Goal: Information Seeking & Learning: Learn about a topic

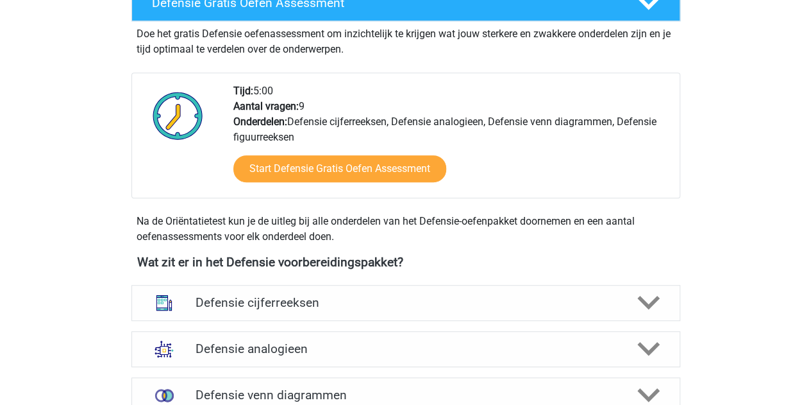
scroll to position [538, 0]
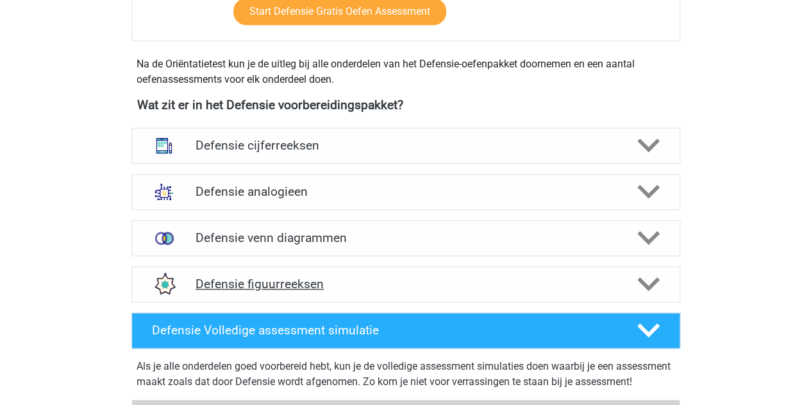
click at [252, 272] on div "Defensie figuurreeksen" at bounding box center [405, 284] width 549 height 36
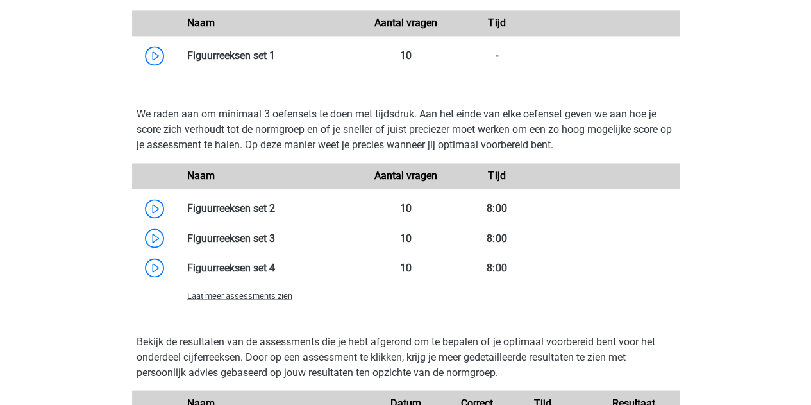
scroll to position [982, 0]
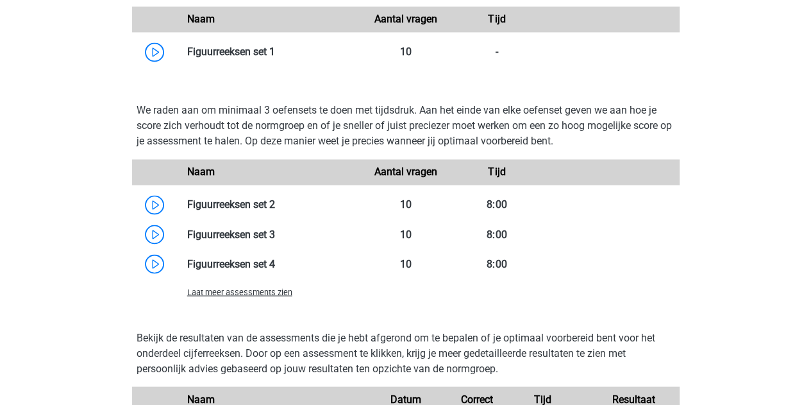
click at [244, 288] on span "Laat meer assessments zien" at bounding box center [239, 292] width 105 height 10
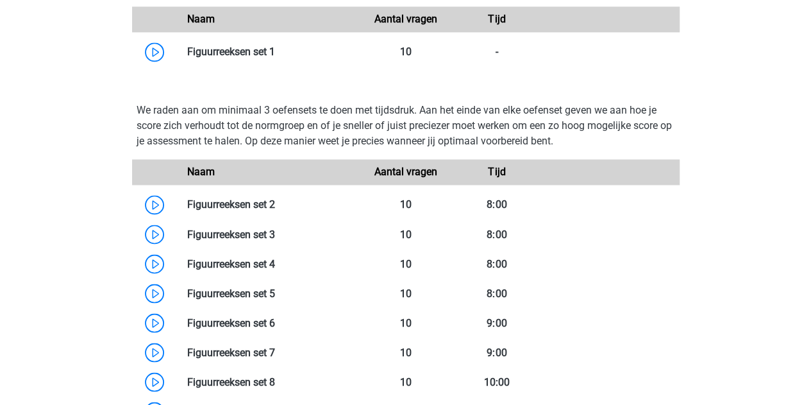
scroll to position [1018, 0]
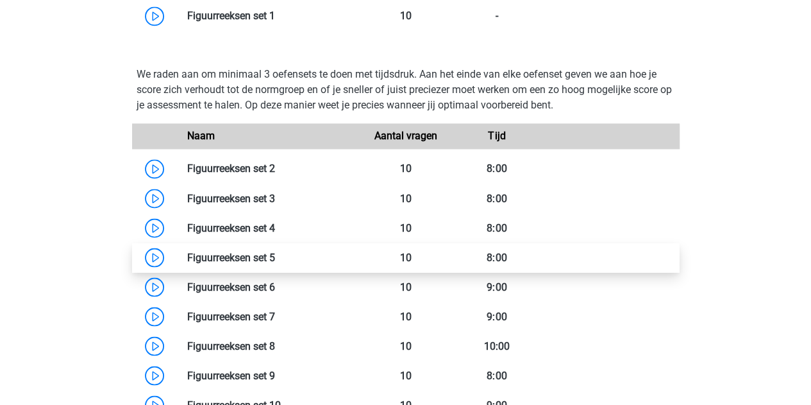
click at [275, 252] on link at bounding box center [275, 257] width 0 height 12
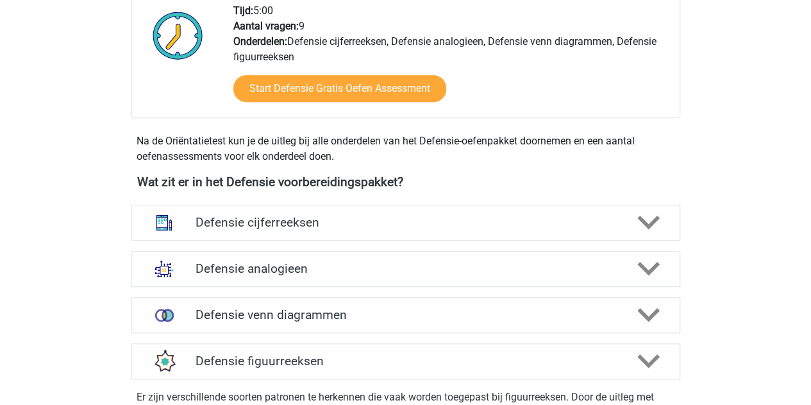
scroll to position [452, 0]
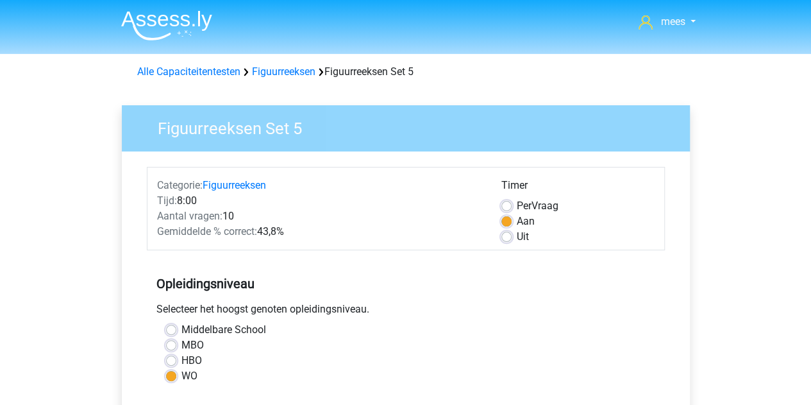
click at [517, 231] on label "Uit" at bounding box center [523, 236] width 12 height 15
click at [501, 231] on input "Uit" at bounding box center [506, 235] width 10 height 13
radio input "true"
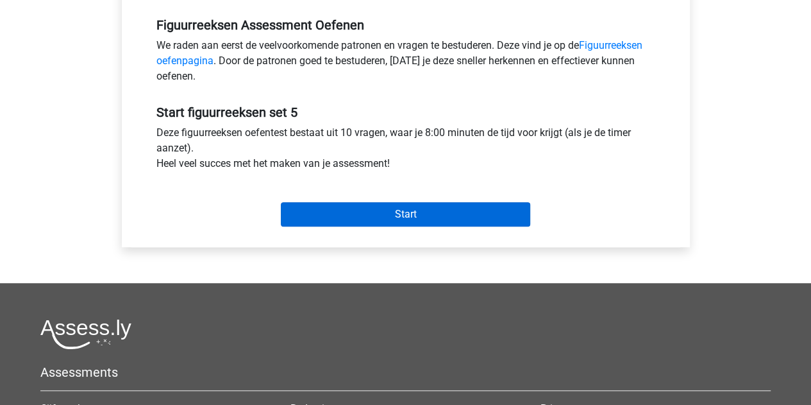
scroll to position [451, 0]
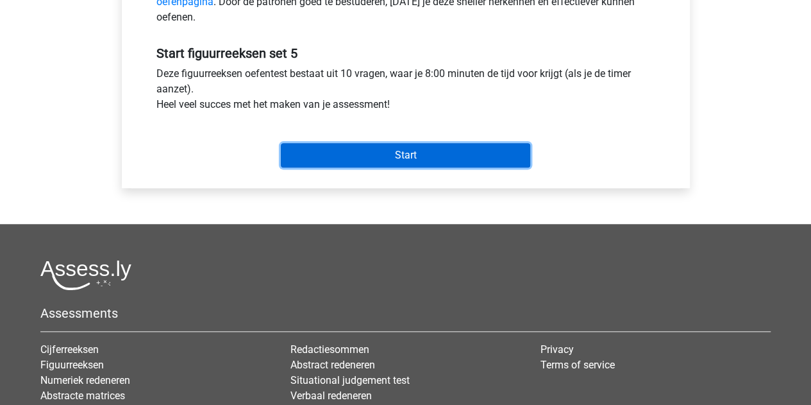
click at [373, 146] on input "Start" at bounding box center [405, 155] width 249 height 24
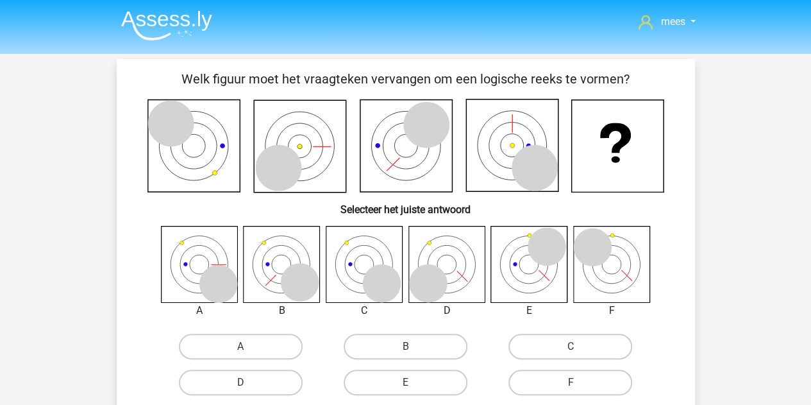
click at [614, 284] on icon at bounding box center [611, 264] width 76 height 76
click at [598, 271] on icon at bounding box center [611, 264] width 76 height 76
click at [545, 386] on label "F" at bounding box center [570, 382] width 124 height 26
click at [571, 386] on input "F" at bounding box center [575, 386] width 8 height 8
radio input "true"
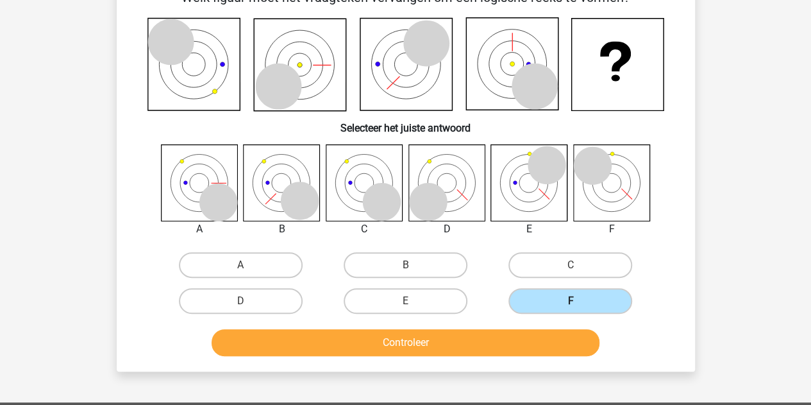
scroll to position [83, 0]
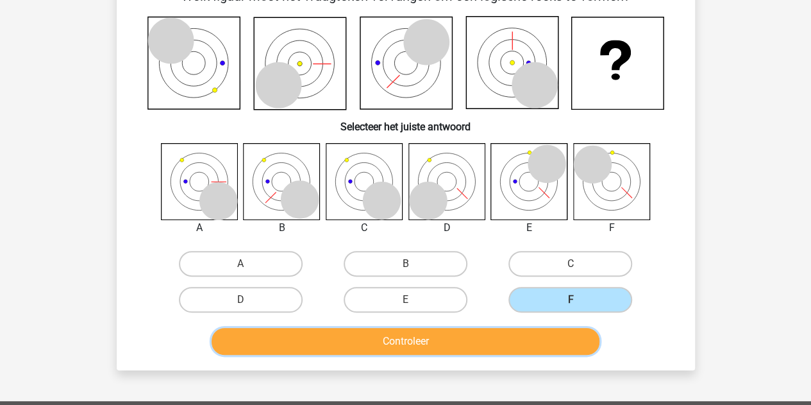
click at [465, 342] on button "Controleer" at bounding box center [406, 341] width 388 height 27
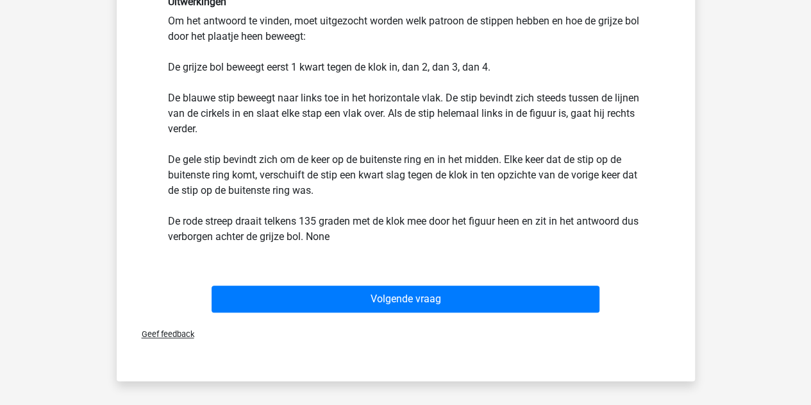
scroll to position [0, 0]
